Goal: Transaction & Acquisition: Purchase product/service

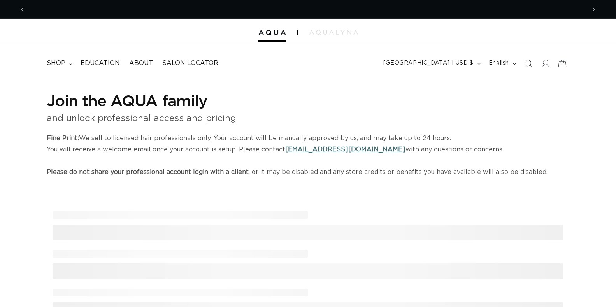
select select "US"
select select "[GEOGRAPHIC_DATA]"
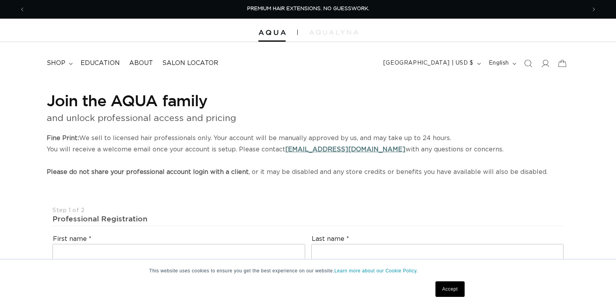
scroll to position [156, 0]
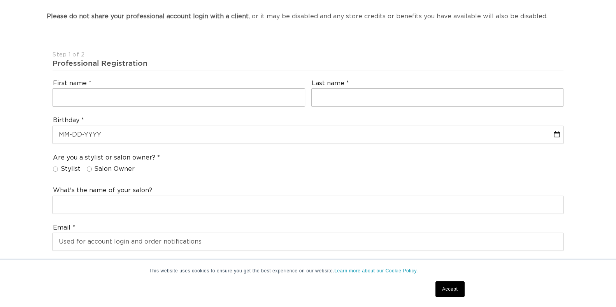
click at [89, 169] on input "Salon Owner" at bounding box center [89, 169] width 5 height 5
radio input "true"
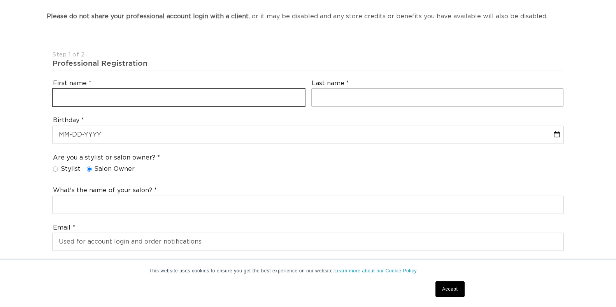
drag, startPoint x: 150, startPoint y: 90, endPoint x: 156, endPoint y: 93, distance: 6.5
click at [150, 90] on input "text" at bounding box center [179, 98] width 252 height 18
type input "Marisa"
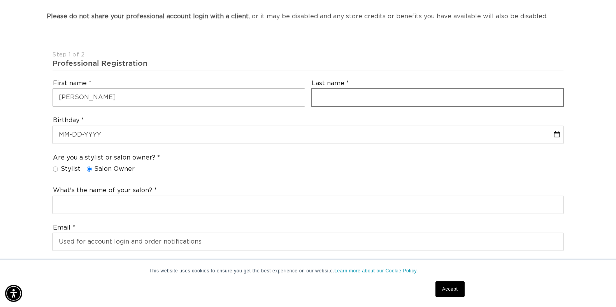
click at [339, 88] on div "Last name" at bounding box center [437, 93] width 259 height 34
click at [340, 93] on input "text" at bounding box center [438, 98] width 252 height 18
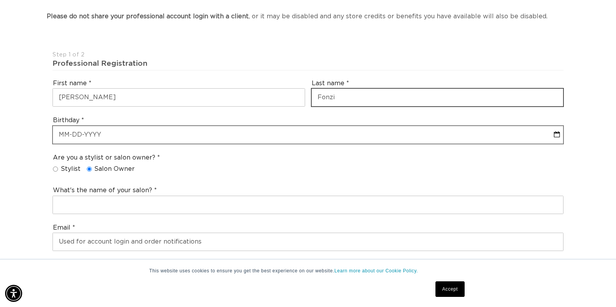
type input "Fonzi"
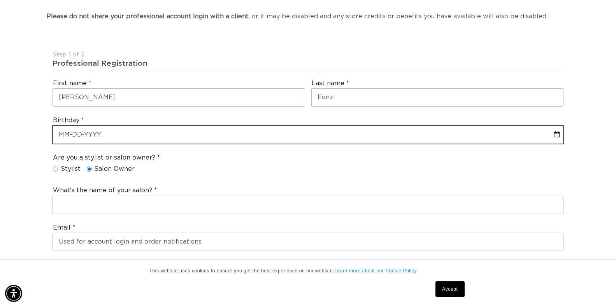
click at [173, 137] on input "text" at bounding box center [308, 135] width 510 height 18
select select "9"
select select "2025"
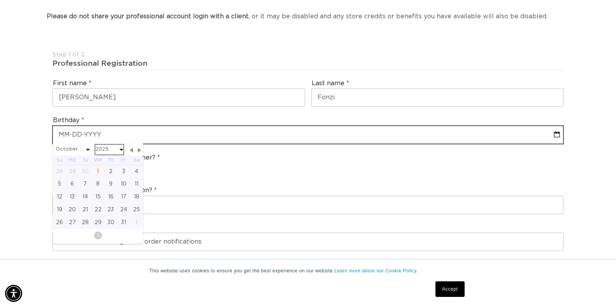
scroll to position [0, 0]
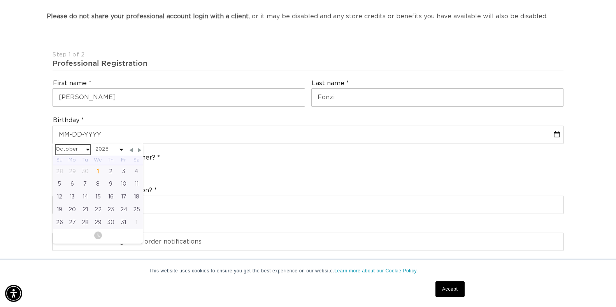
click at [88, 146] on select "January February March April May June July August September October November De…" at bounding box center [73, 150] width 34 height 10
select select "7"
select select "2025"
select select "7"
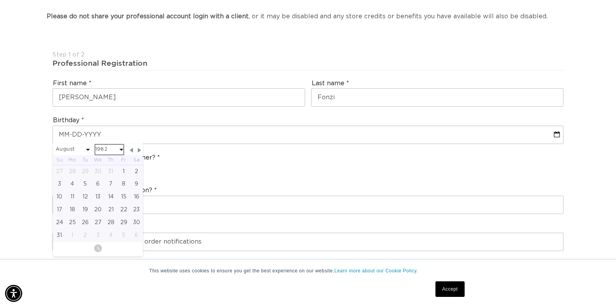
select select "1982"
click at [86, 183] on div "10" at bounding box center [85, 184] width 13 height 13
type input "08-10-1982"
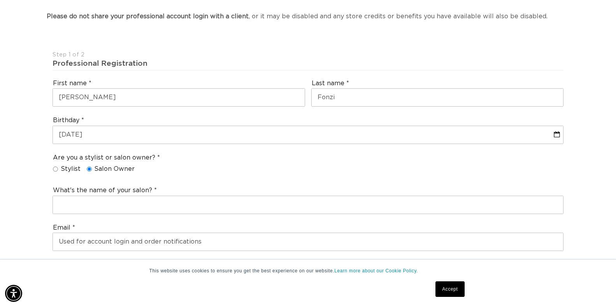
scroll to position [0, 0]
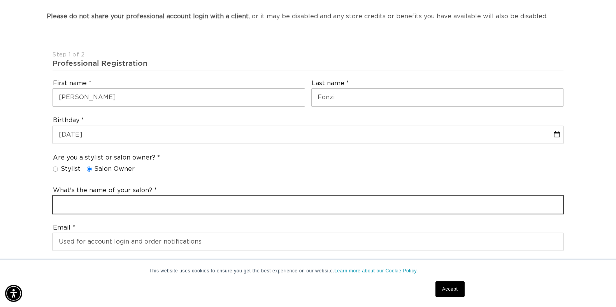
click at [105, 202] on input "text" at bounding box center [308, 205] width 510 height 18
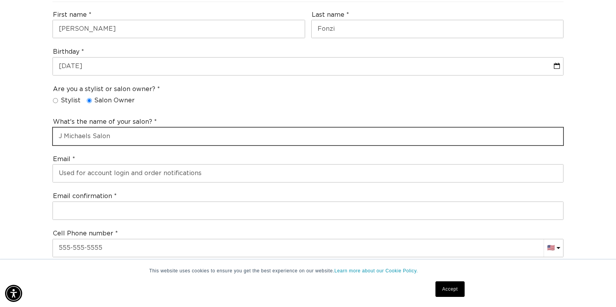
scroll to position [233, 0]
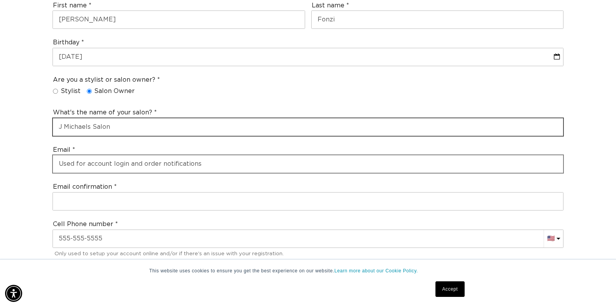
type input "J Michaels Salon"
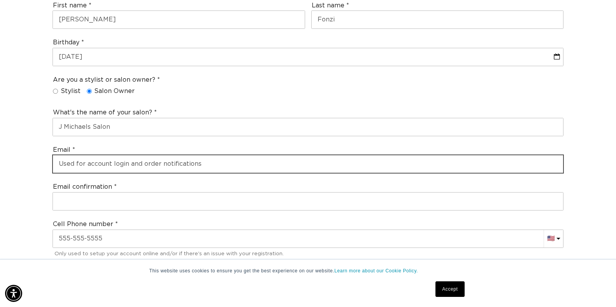
click at [153, 171] on input "email" at bounding box center [308, 164] width 510 height 18
type input "jmichaels.salon@gmail.com"
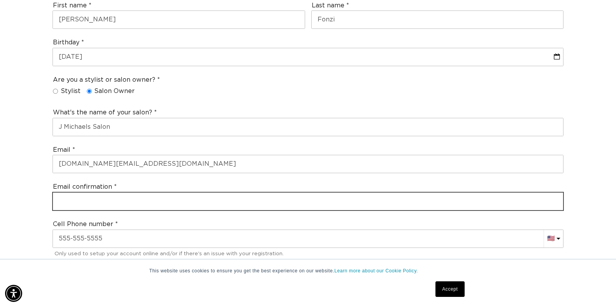
click at [151, 195] on input "email" at bounding box center [308, 202] width 510 height 18
click at [148, 197] on input "email" at bounding box center [308, 202] width 510 height 18
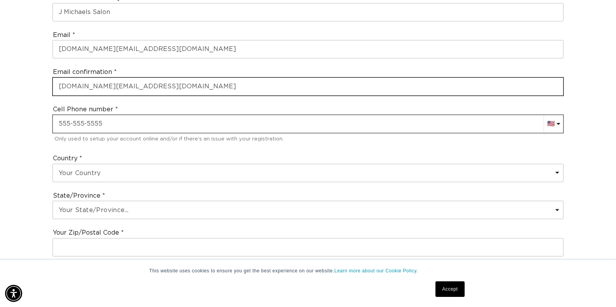
scroll to position [350, 0]
type input "jmichaels.salon@gmail.com"
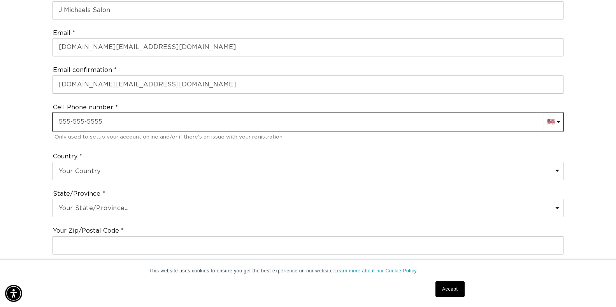
click at [111, 121] on input "text" at bounding box center [308, 122] width 510 height 18
type input "+1 978 557 5557"
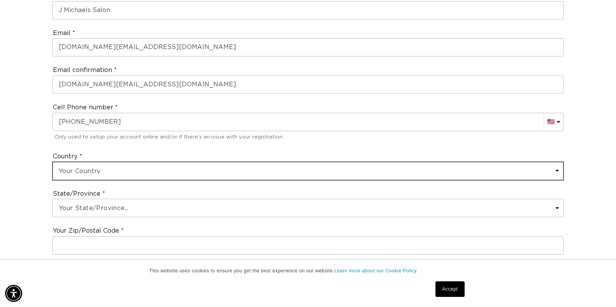
click at [137, 167] on select "Your Country United States Canada Afghanistan Åland Islands Albania Algeria And…" at bounding box center [308, 171] width 510 height 18
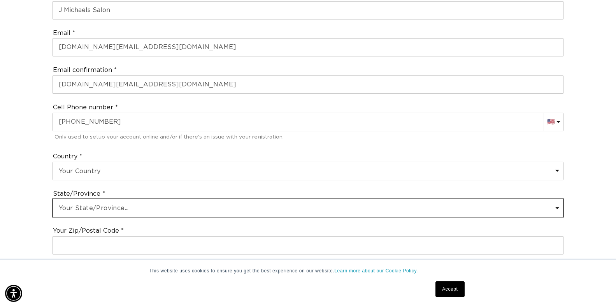
click at [130, 208] on select "Your State/Province... Alabama Alaska American Samoa Arizona Arkansas Californi…" at bounding box center [308, 208] width 510 height 18
select select "Massachusetts"
click at [130, 208] on select "Your State/Province... Alabama Alaska American Samoa Arizona Arkansas Californi…" at bounding box center [308, 208] width 510 height 18
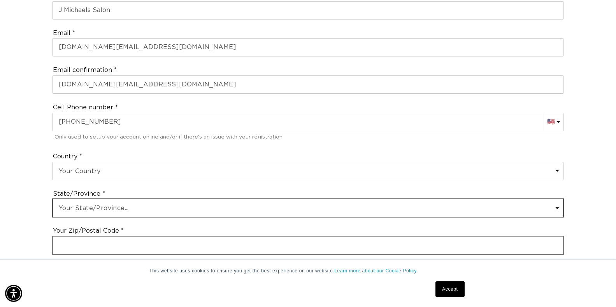
scroll to position [0, 561]
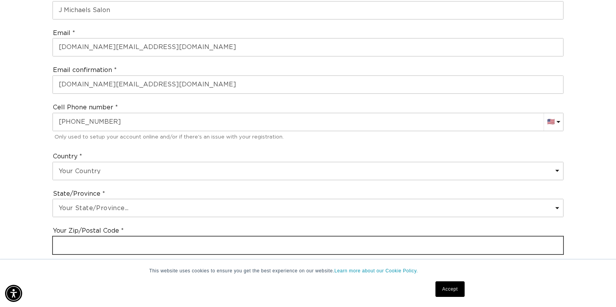
click at [143, 249] on input "text" at bounding box center [308, 246] width 510 height 18
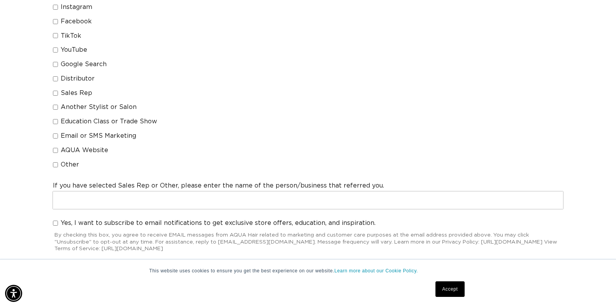
scroll to position [0, 0]
type input "01867"
click at [49, 164] on div "How did you hear about us? (Select all that apply) Instagram Facebook TikTok Yo…" at bounding box center [307, 81] width 517 height 187
click at [54, 167] on input "Other" at bounding box center [55, 164] width 5 height 5
checkbox input "true"
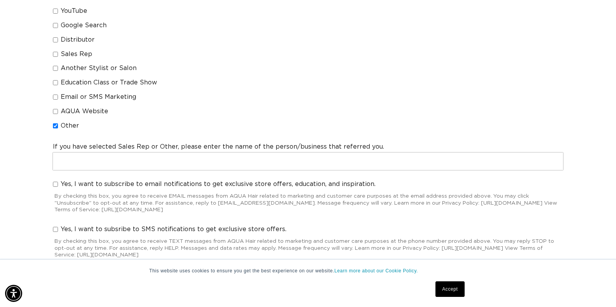
scroll to position [0, 1122]
click at [56, 183] on input "Yes, I want to subscribe to email notifications to get exclusive store offers, …" at bounding box center [55, 184] width 5 height 5
checkbox input "true"
click at [54, 229] on input "Yes, I want to subsribe to SMS notifications to get exclusive store offers." at bounding box center [55, 229] width 5 height 5
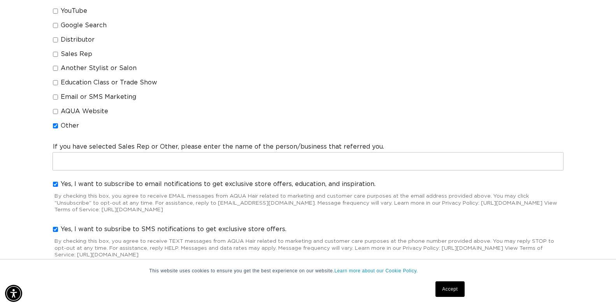
click at [54, 229] on input "Yes, I want to subsribe to SMS notifications to get exclusive store offers." at bounding box center [55, 229] width 5 height 5
checkbox input "false"
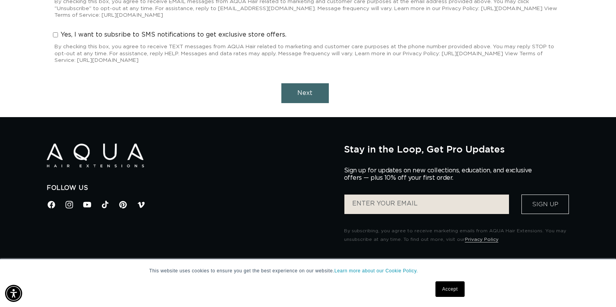
scroll to position [0, 561]
click at [300, 97] on button "Next" at bounding box center [304, 93] width 47 height 20
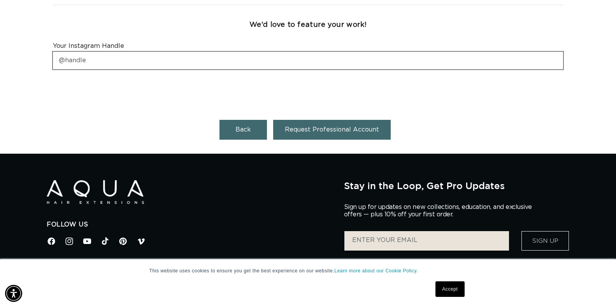
scroll to position [0, 1122]
click at [140, 54] on input "text" at bounding box center [308, 61] width 510 height 18
click at [300, 125] on button "Request Professional Account" at bounding box center [332, 130] width 118 height 20
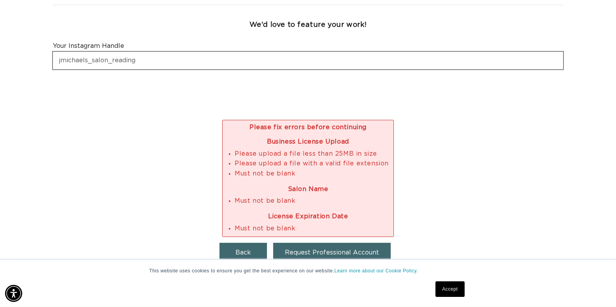
scroll to position [0, 561]
click at [57, 63] on input "jmichaels_salon_reading" at bounding box center [308, 61] width 510 height 18
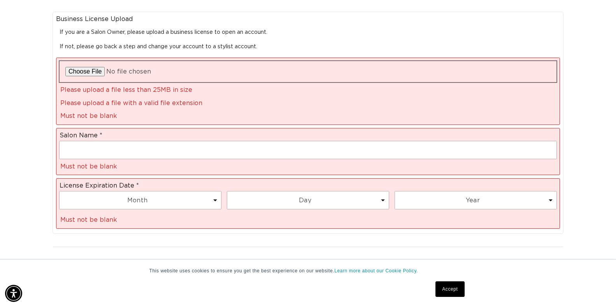
scroll to position [260, 0]
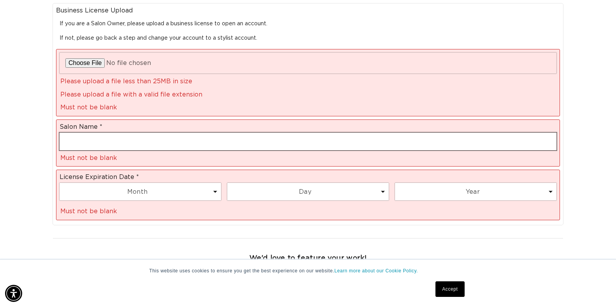
type input "@jmichaels_salon_reading"
click at [140, 140] on input "text" at bounding box center [308, 142] width 497 height 18
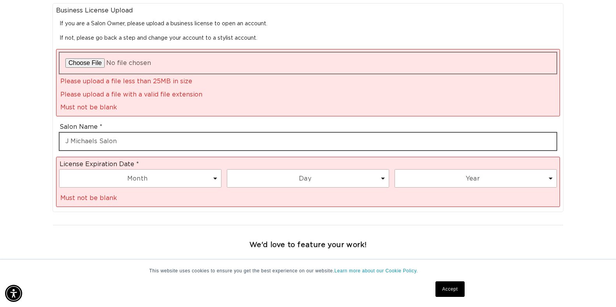
scroll to position [0, 1122]
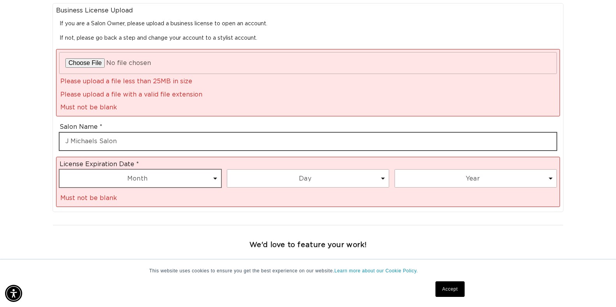
type input "J Michaels Salon"
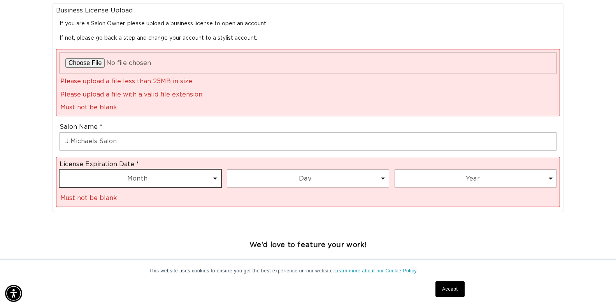
click at [187, 178] on select "Month 1 2 3 4 5 6 7 8 9 10 11 12" at bounding box center [140, 179] width 161 height 18
click at [181, 177] on select "Month 1 2 3 4 5 6 7 8 9 10 11 12" at bounding box center [140, 179] width 161 height 18
select select "12"
click at [60, 170] on select "Month 1 2 3 4 5 6 7 8 9 10 11 12" at bounding box center [140, 179] width 161 height 18
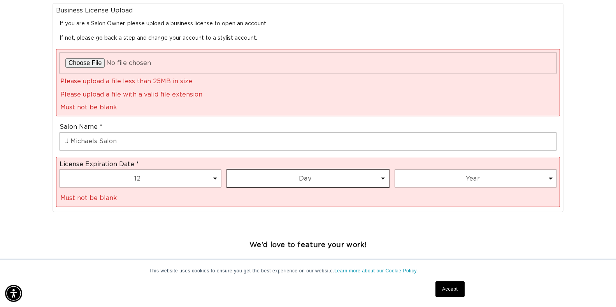
click at [280, 179] on select "Day 1 2 3 4 5 6 7 8 9 10 11 12 13 14 15 16 17 18 19 20 21 22 23 24 25 26 27 28 …" at bounding box center [307, 179] width 161 height 18
select select "31"
click at [227, 170] on select "Day 1 2 3 4 5 6 7 8 9 10 11 12 13 14 15 16 17 18 19 20 21 22 23 24 25 26 27 28 …" at bounding box center [307, 179] width 161 height 18
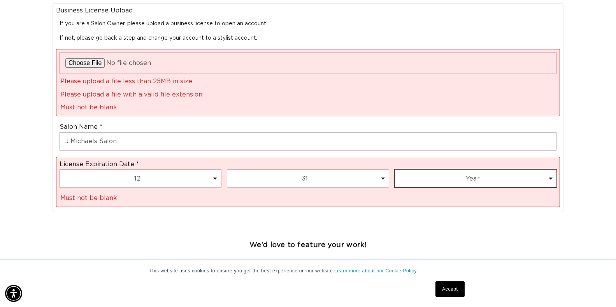
click at [426, 173] on select "Year 2025 2026 2027 2028 2029 2030 2031 2032 2033 2034 2035 2036 2037 2038 2039…" at bounding box center [475, 179] width 161 height 18
click at [395, 170] on select "Year 2025 2026 2027 2028 2029 2030 2031 2032 2033 2034 2035 2036 2037 2038 2039…" at bounding box center [475, 179] width 161 height 18
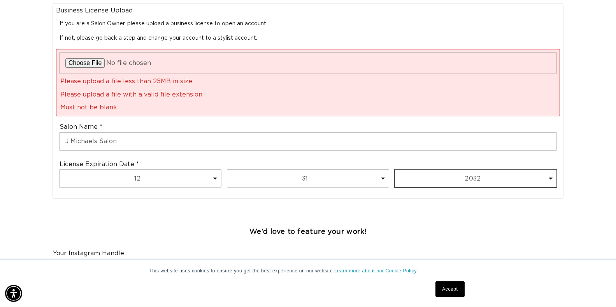
click at [509, 182] on select "Year 2025 2026 2027 2028 2029 2030 2031 2032 2033 2034 2035 2036 2037 2038 2039…" at bounding box center [475, 179] width 161 height 18
select select "2026"
click at [395, 170] on select "Year 2025 2026 2027 2028 2029 2030 2031 2032 2033 2034 2035 2036 2037 2038 2039…" at bounding box center [475, 179] width 161 height 18
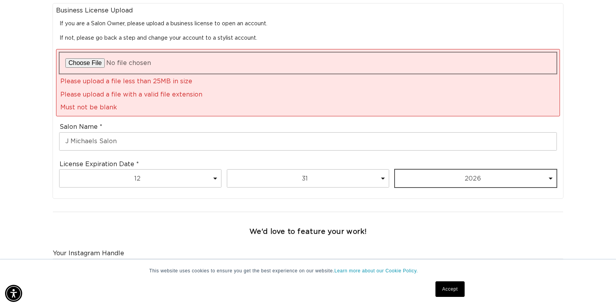
scroll to position [0, 1122]
click at [90, 60] on input "file" at bounding box center [308, 63] width 497 height 21
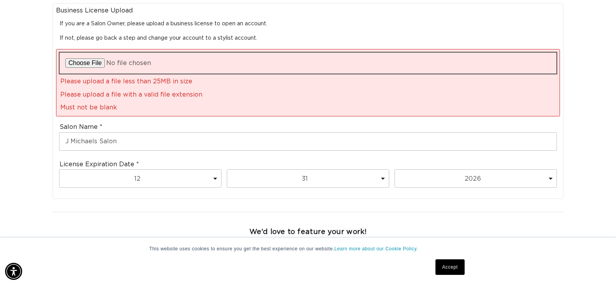
scroll to position [0, 0]
click at [97, 61] on input "file" at bounding box center [308, 63] width 497 height 21
type input "C:\fakepath\IMG_20251001_142827.heic"
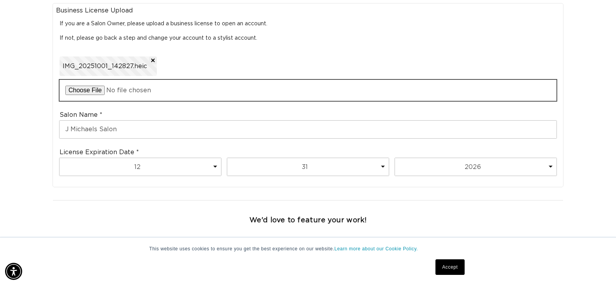
scroll to position [0, 0]
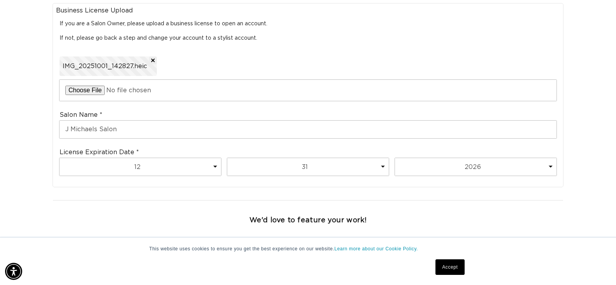
click at [128, 66] on span "IMG_20251001_142827.heic" at bounding box center [105, 66] width 84 height 8
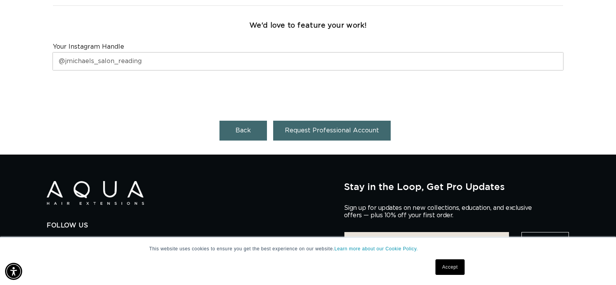
scroll to position [0, 1122]
click at [302, 131] on span "Request Professional Account" at bounding box center [332, 130] width 94 height 6
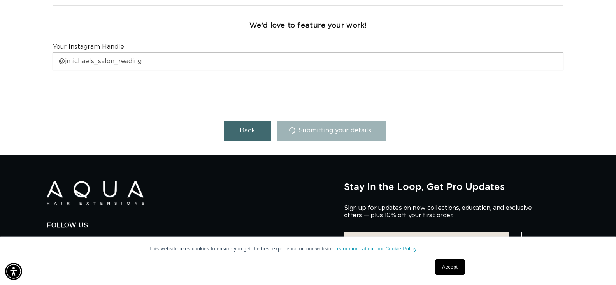
scroll to position [0, 0]
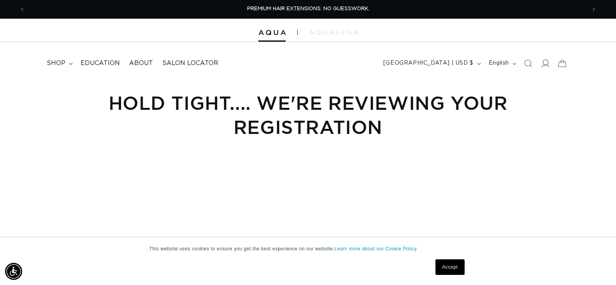
click at [547, 63] on icon at bounding box center [545, 63] width 8 height 8
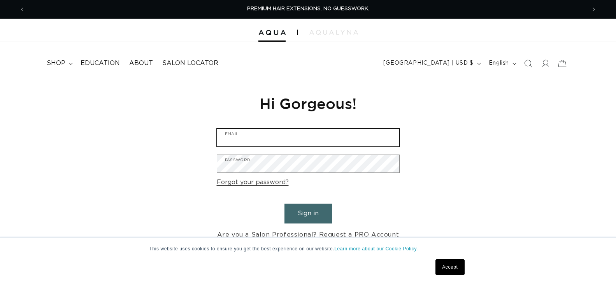
drag, startPoint x: 0, startPoint y: 0, endPoint x: 321, endPoint y: 147, distance: 353.7
click at [319, 137] on input "Email" at bounding box center [308, 138] width 182 height 18
type input "morghannmcgoo@gmail.com"
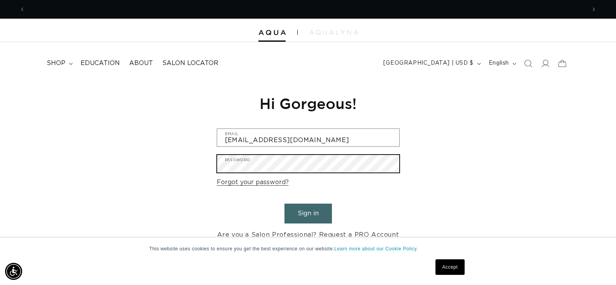
scroll to position [0, 1122]
click at [284, 204] on button "Sign in" at bounding box center [307, 214] width 47 height 20
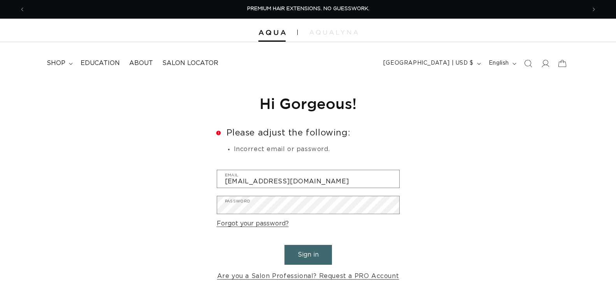
click at [284, 245] on button "Sign in" at bounding box center [307, 255] width 47 height 20
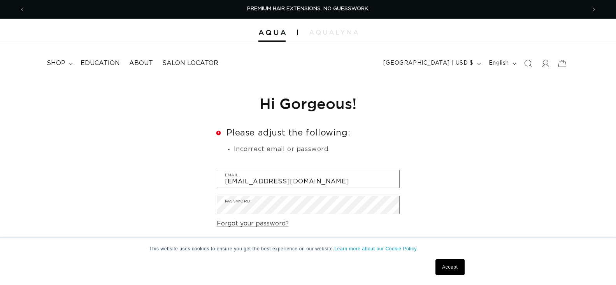
scroll to position [0, 1122]
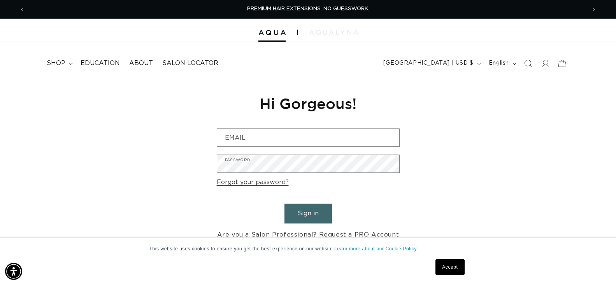
click at [343, 32] on img at bounding box center [333, 32] width 49 height 5
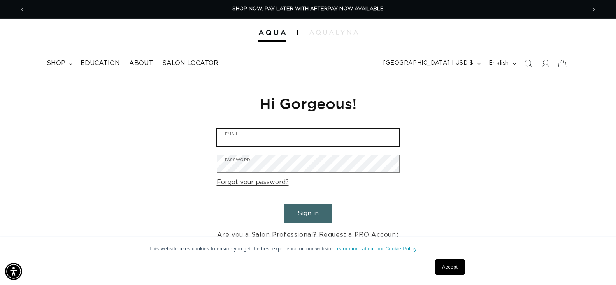
click at [274, 131] on input "Email" at bounding box center [308, 138] width 182 height 18
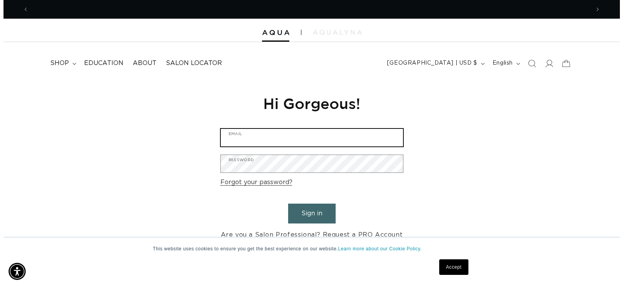
scroll to position [0, 1122]
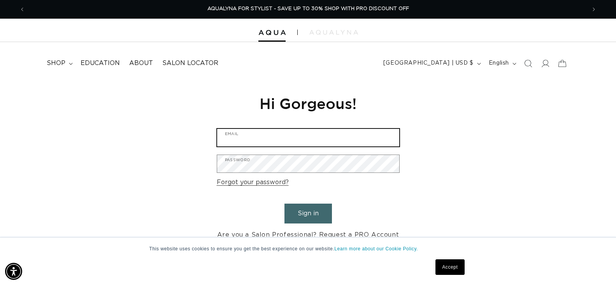
type input "morghannmcgoo@gmail.com"
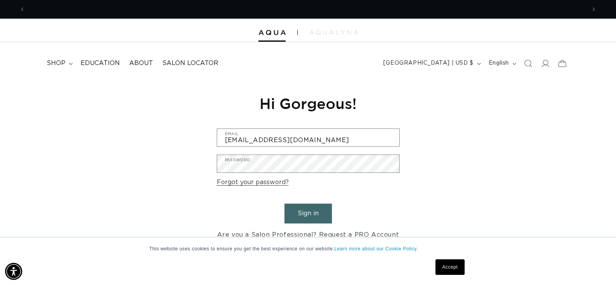
scroll to position [0, 0]
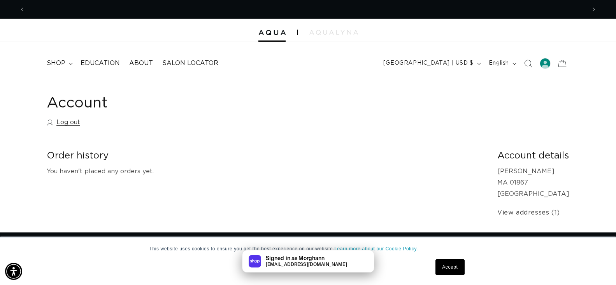
scroll to position [0, 1122]
click at [449, 264] on div "Signed in as Morghann morghannmcgoo@gmail.com" at bounding box center [308, 261] width 616 height 23
click at [449, 270] on div "Signed in as Morghann morghannmcgoo@gmail.com" at bounding box center [308, 261] width 616 height 23
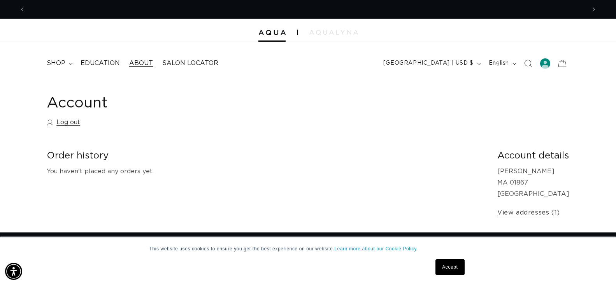
scroll to position [0, 561]
click at [67, 63] on summary "shop" at bounding box center [59, 63] width 34 height 18
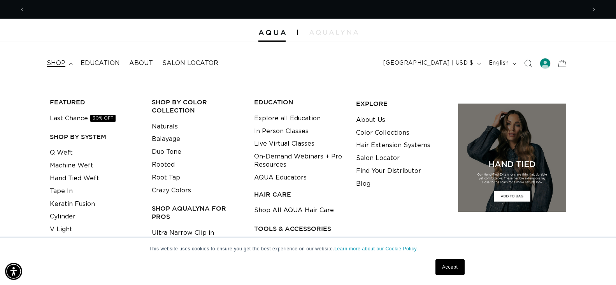
scroll to position [0, 1122]
click at [68, 189] on link "Tape In" at bounding box center [61, 191] width 23 height 13
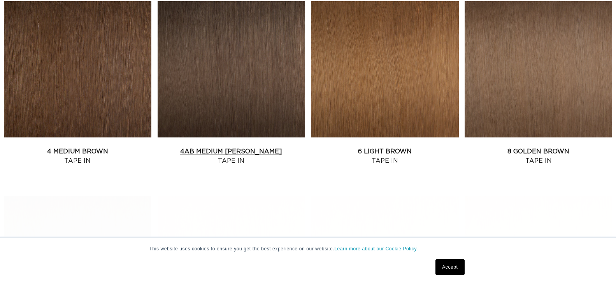
scroll to position [0, 561]
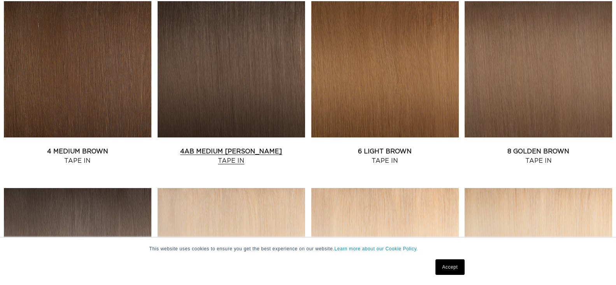
click at [262, 147] on link "4AB Medium Ash Brown Tape In" at bounding box center [231, 156] width 147 height 19
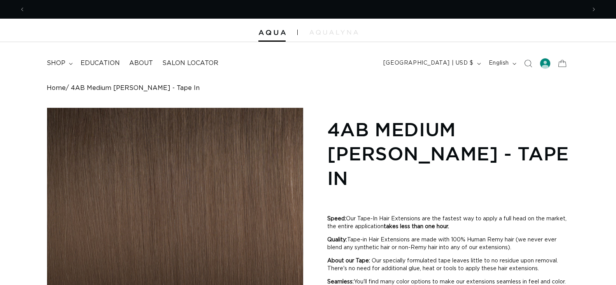
scroll to position [506, 0]
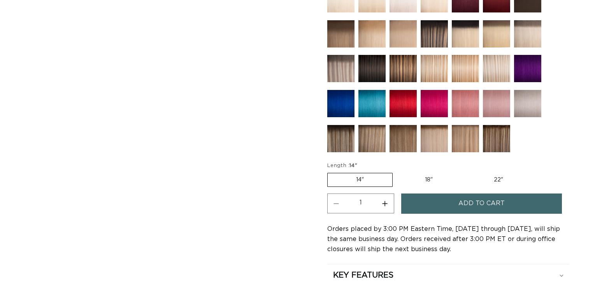
click at [371, 173] on label "14" Variant sold out or unavailable" at bounding box center [359, 180] width 65 height 14
click at [330, 171] on input "14" Variant sold out or unavailable" at bounding box center [329, 171] width 0 height 0
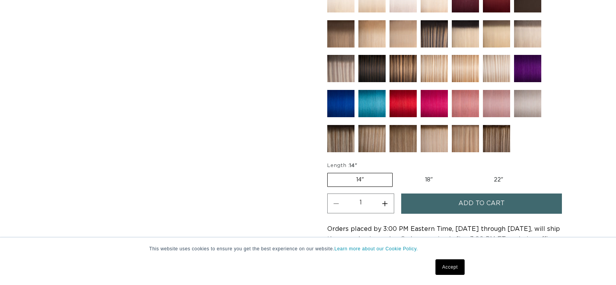
click at [497, 173] on label "22" Variant sold out or unavailable" at bounding box center [498, 179] width 66 height 13
click at [465, 171] on input "22" Variant sold out or unavailable" at bounding box center [465, 171] width 0 height 0
radio input "true"
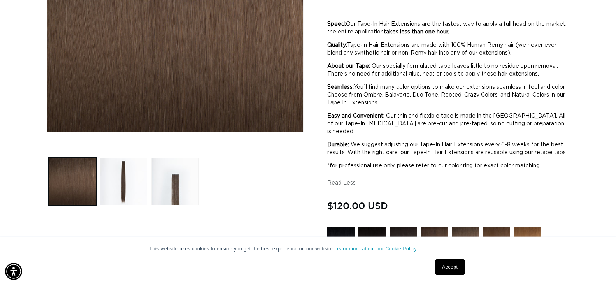
scroll to position [0, 1122]
click at [177, 176] on button "Load image 3 in gallery view" at bounding box center [174, 181] width 47 height 47
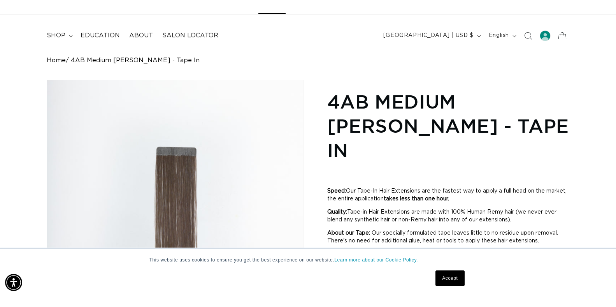
scroll to position [0, 0]
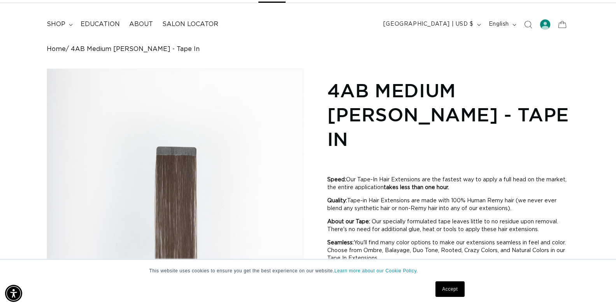
click at [457, 284] on link "Accept" at bounding box center [449, 289] width 29 height 16
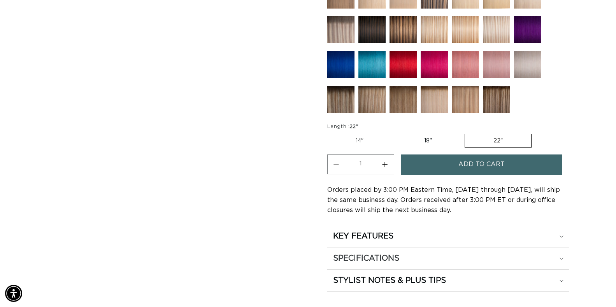
click at [563, 253] on div "SPECIFICATIONS" at bounding box center [448, 258] width 230 height 10
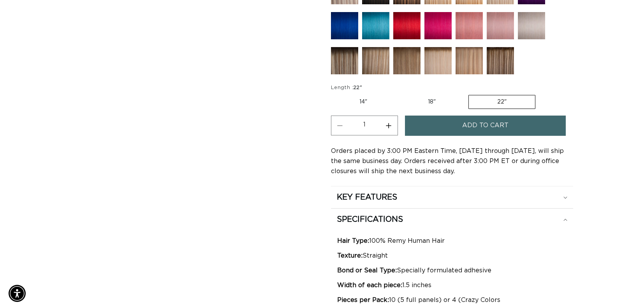
scroll to position [0, 561]
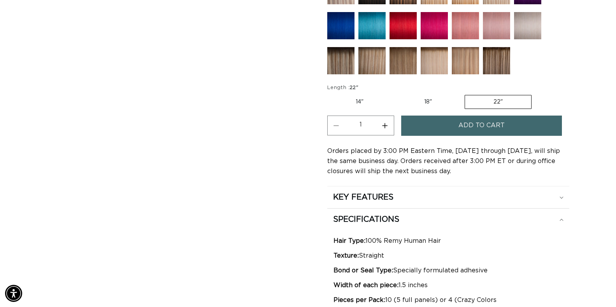
click at [478, 116] on span "Add to cart" at bounding box center [481, 126] width 46 height 20
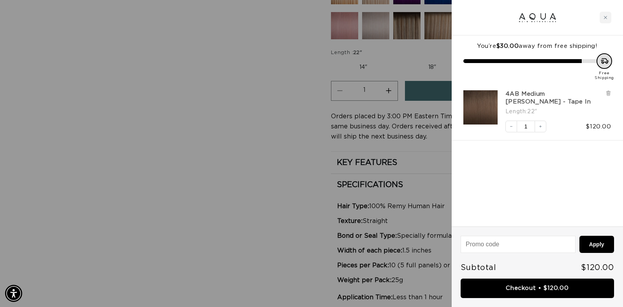
scroll to position [0, 0]
click at [537, 126] on button "Increase quantity" at bounding box center [540, 127] width 12 height 12
click at [540, 121] on button "Increase quantity" at bounding box center [540, 127] width 12 height 12
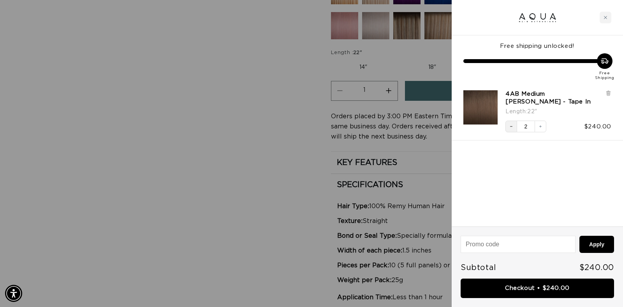
click at [512, 127] on icon "Decrease quantity" at bounding box center [511, 126] width 5 height 5
click at [600, 19] on div "Close cart" at bounding box center [605, 18] width 12 height 12
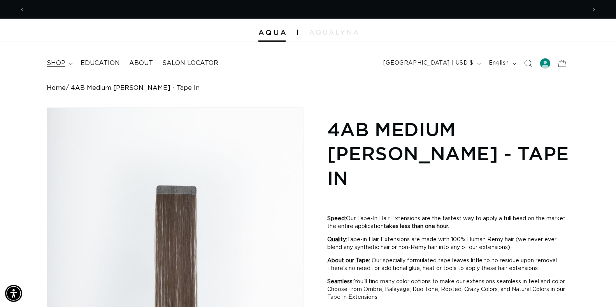
scroll to position [0, 1122]
click at [61, 60] on span "shop" at bounding box center [56, 63] width 19 height 8
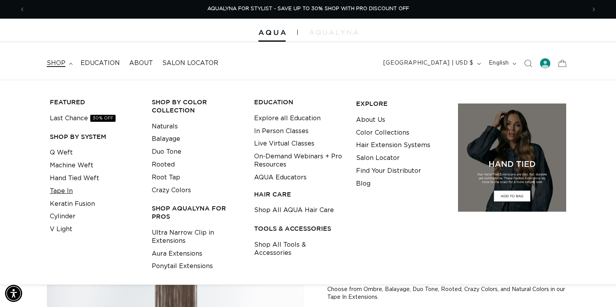
click at [70, 190] on link "Tape In" at bounding box center [61, 191] width 23 height 13
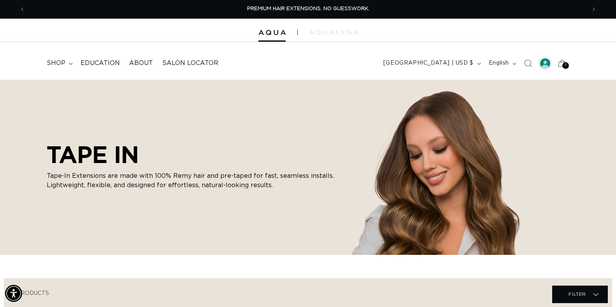
click at [548, 64] on div at bounding box center [545, 63] width 11 height 11
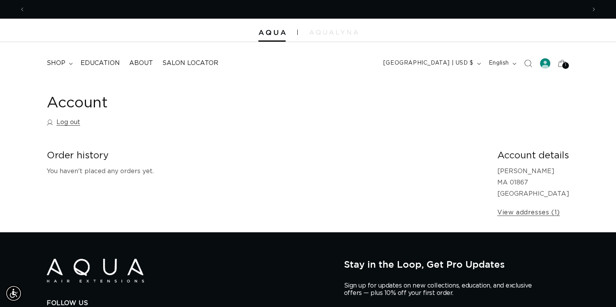
scroll to position [0, 561]
